Goal: Task Accomplishment & Management: Manage account settings

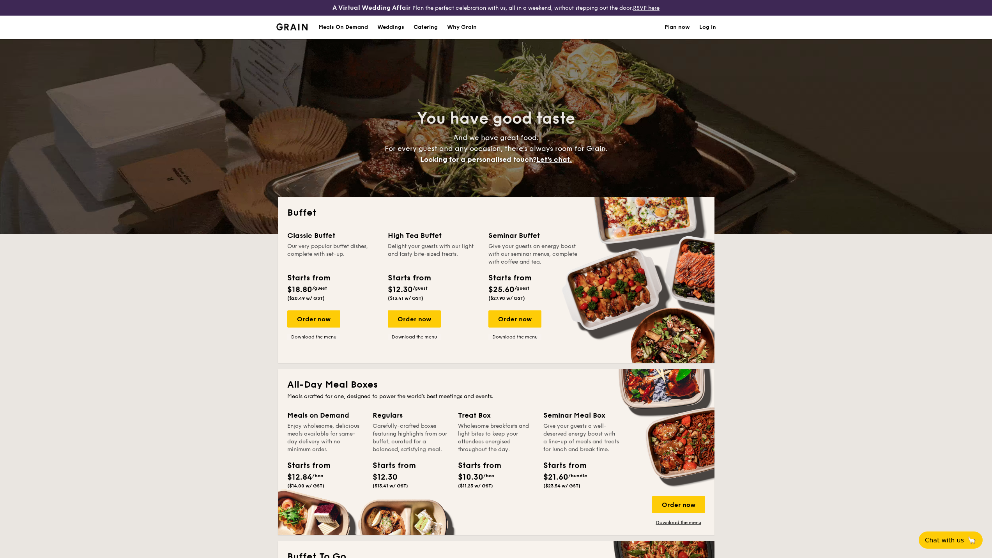
select select
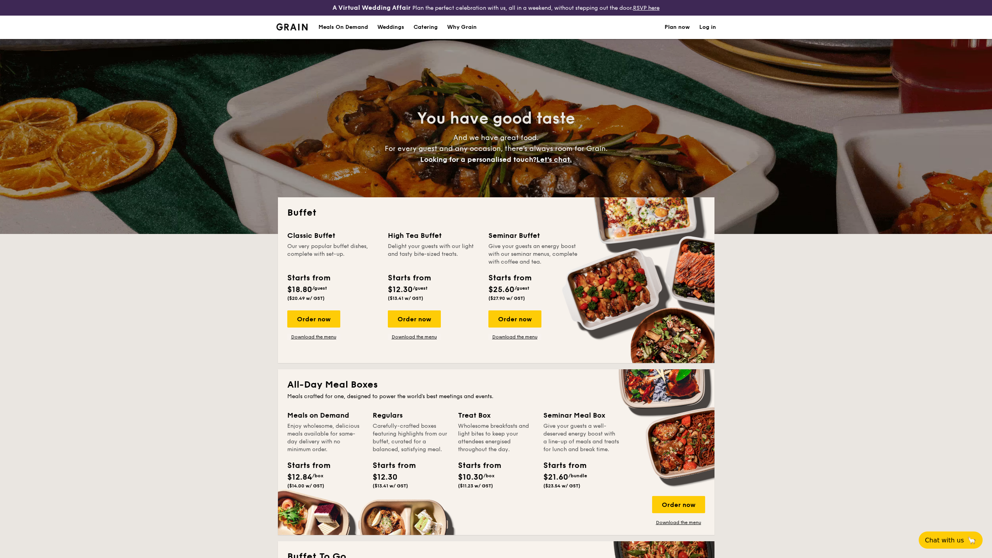
click at [709, 25] on link "Log in" at bounding box center [707, 27] width 17 height 23
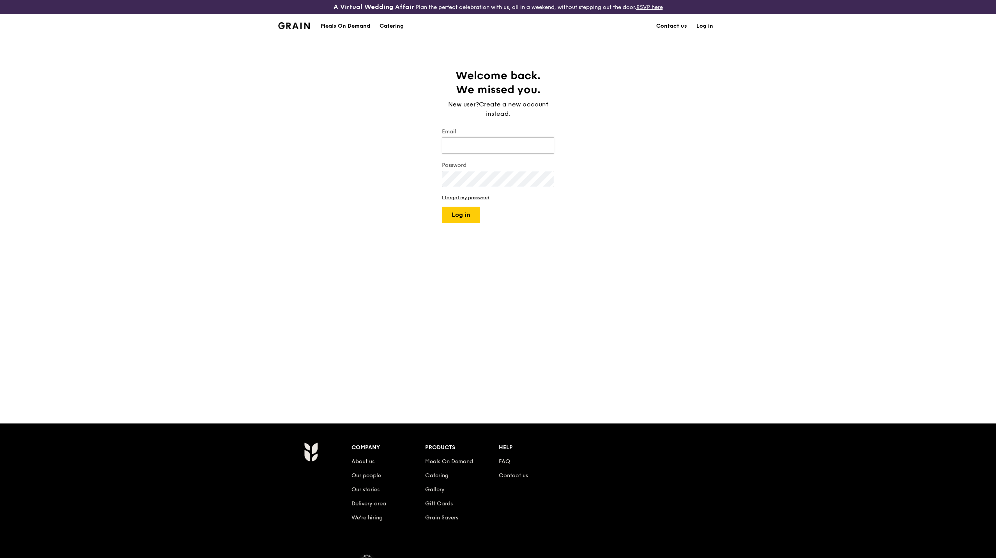
click at [524, 147] on input "Email" at bounding box center [498, 145] width 112 height 16
type input "brandonwanyh95@gmail.com"
click at [442, 207] on button "Log in" at bounding box center [461, 215] width 38 height 16
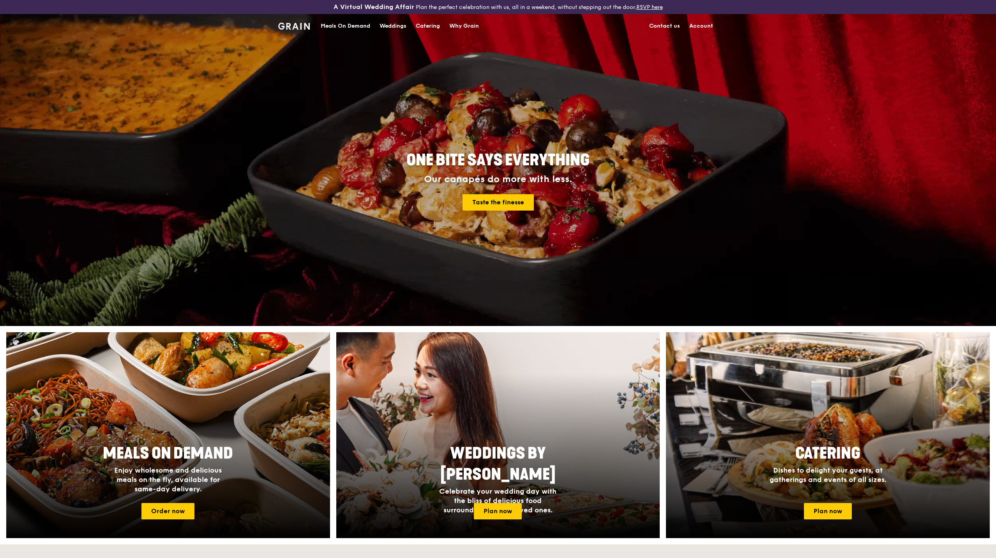
click at [701, 26] on link "Account" at bounding box center [701, 25] width 33 height 23
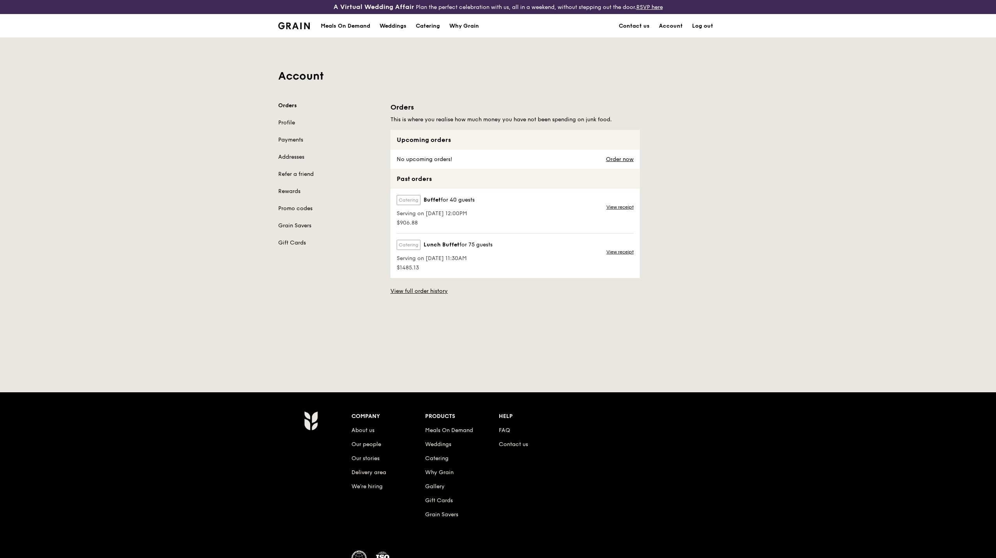
click at [702, 26] on link "Log out" at bounding box center [702, 25] width 30 height 23
